Goal: Task Accomplishment & Management: Use online tool/utility

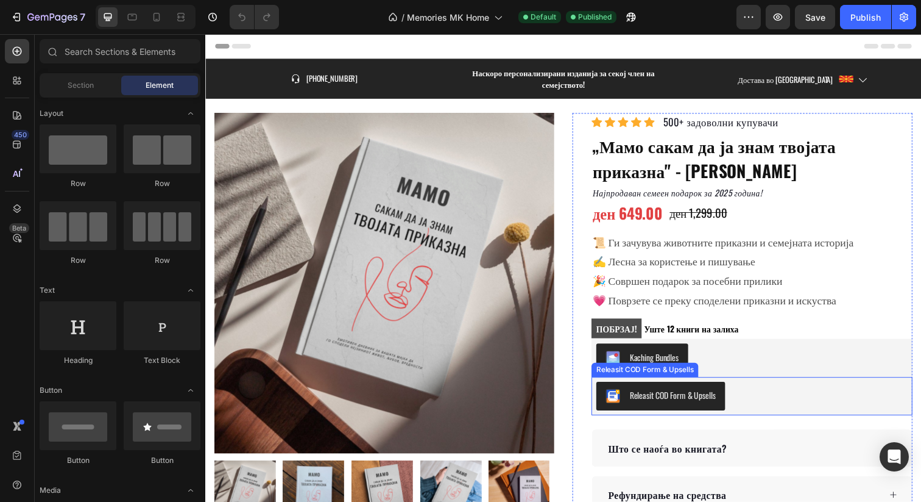
click at [696, 396] on div "Releasit COD Form & Upsells" at bounding box center [683, 402] width 88 height 13
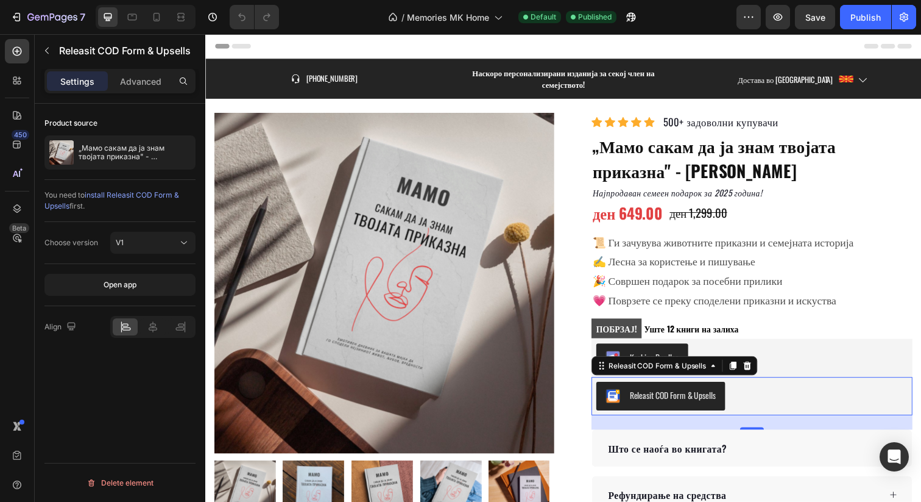
click at [696, 396] on div "Releasit COD Form & Upsells" at bounding box center [683, 402] width 88 height 13
click at [149, 79] on p "Advanced" at bounding box center [140, 81] width 41 height 13
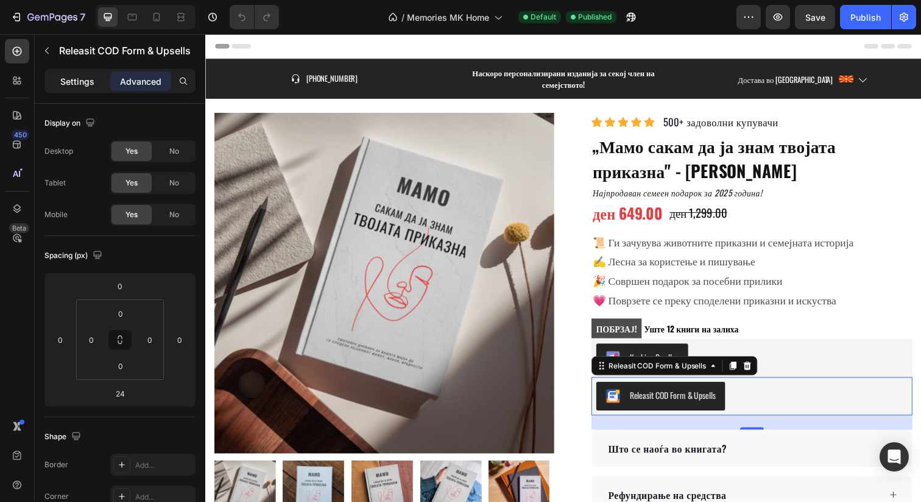
click at [87, 83] on p "Settings" at bounding box center [77, 81] width 34 height 13
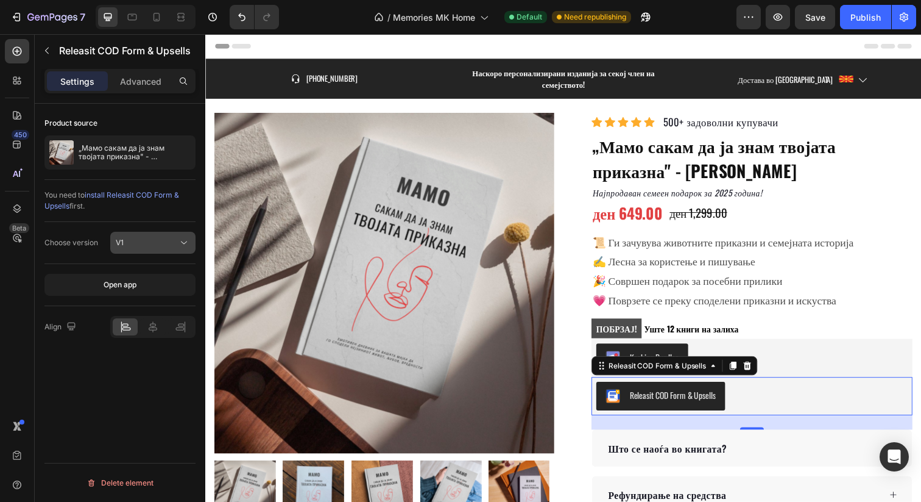
click at [144, 245] on div "V1" at bounding box center [147, 242] width 62 height 11
click at [63, 225] on div "Choose version V1" at bounding box center [119, 243] width 151 height 42
click at [721, 367] on icon at bounding box center [724, 372] width 10 height 10
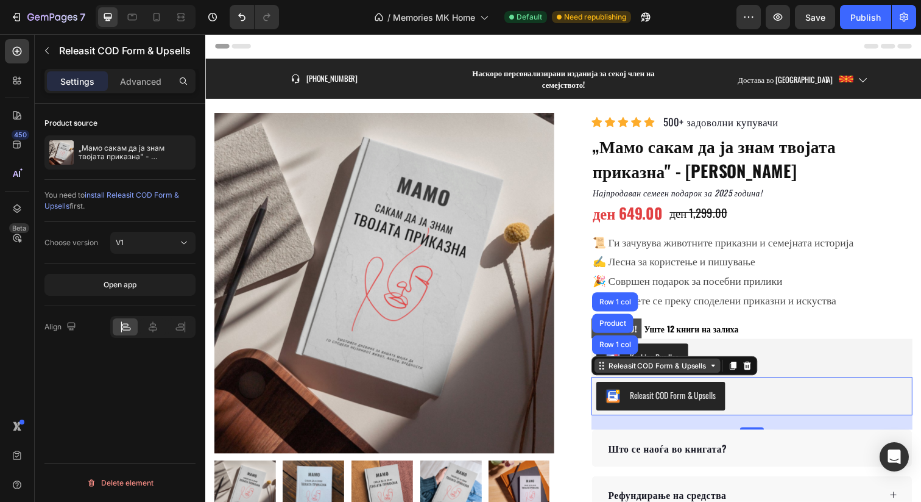
click at [720, 367] on icon at bounding box center [724, 372] width 10 height 10
click at [827, 394] on div "Releasit COD Form & Upsells" at bounding box center [763, 403] width 318 height 29
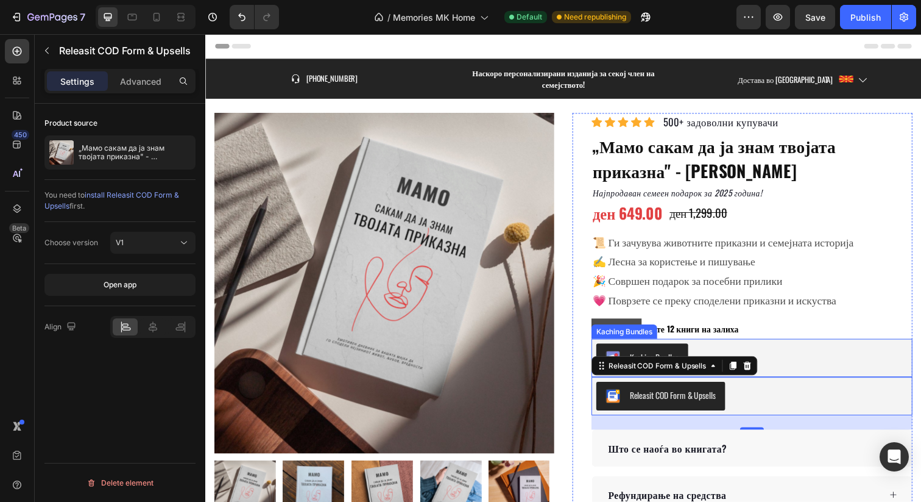
click at [801, 353] on div "Kaching Bundles" at bounding box center [763, 364] width 318 height 29
click at [789, 397] on div "Releasit COD Form & Upsells" at bounding box center [763, 403] width 318 height 29
click at [865, 24] on button "Publish" at bounding box center [865, 17] width 51 height 24
